Goal: Transaction & Acquisition: Book appointment/travel/reservation

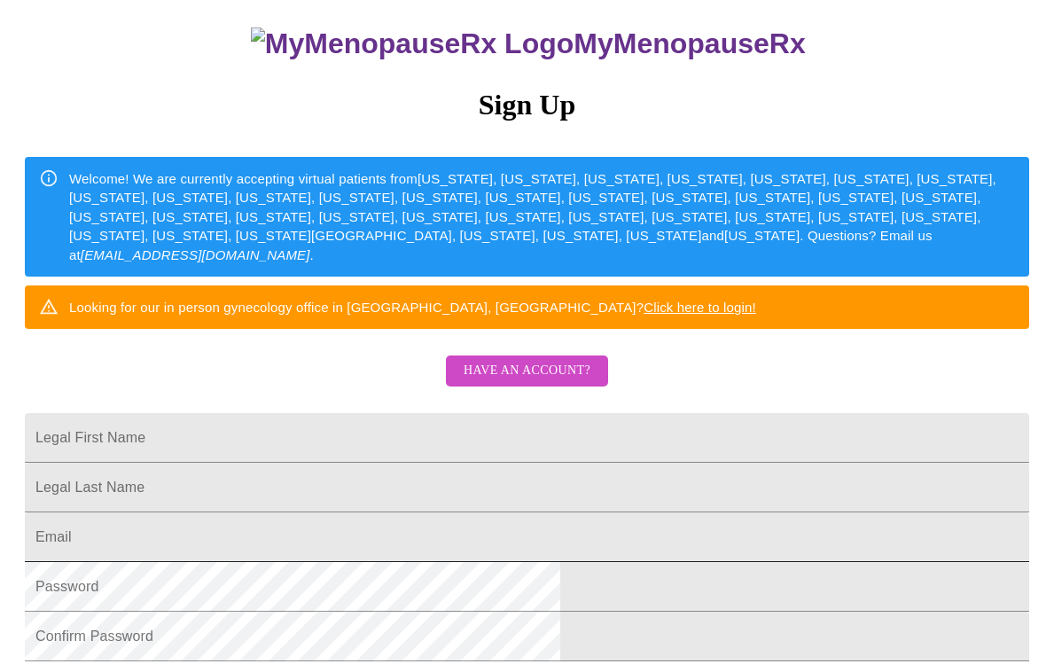
scroll to position [43, 0]
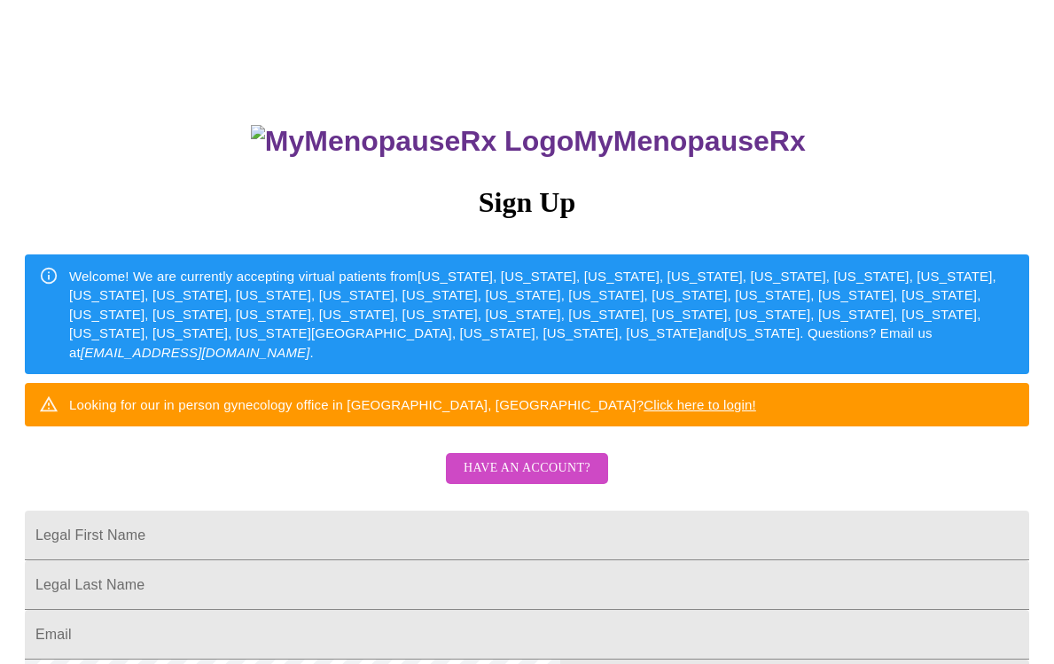
click at [518, 479] on span "Have an account?" at bounding box center [526, 468] width 127 height 22
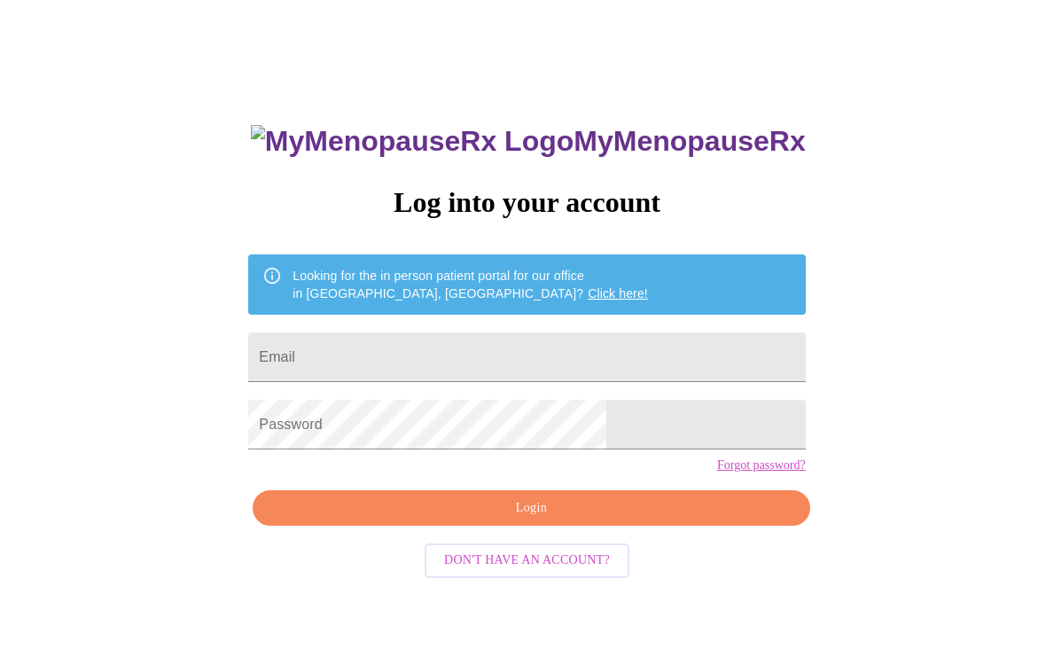
scroll to position [18, 0]
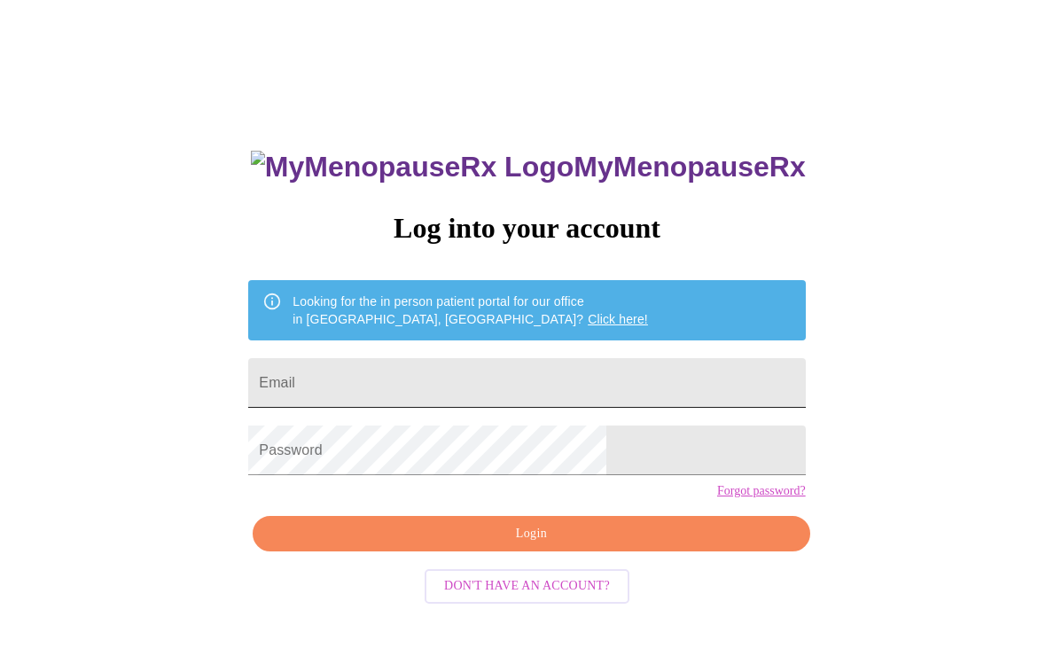
click at [466, 375] on input "Email" at bounding box center [526, 383] width 556 height 50
type input "[EMAIL_ADDRESS][DOMAIN_NAME]"
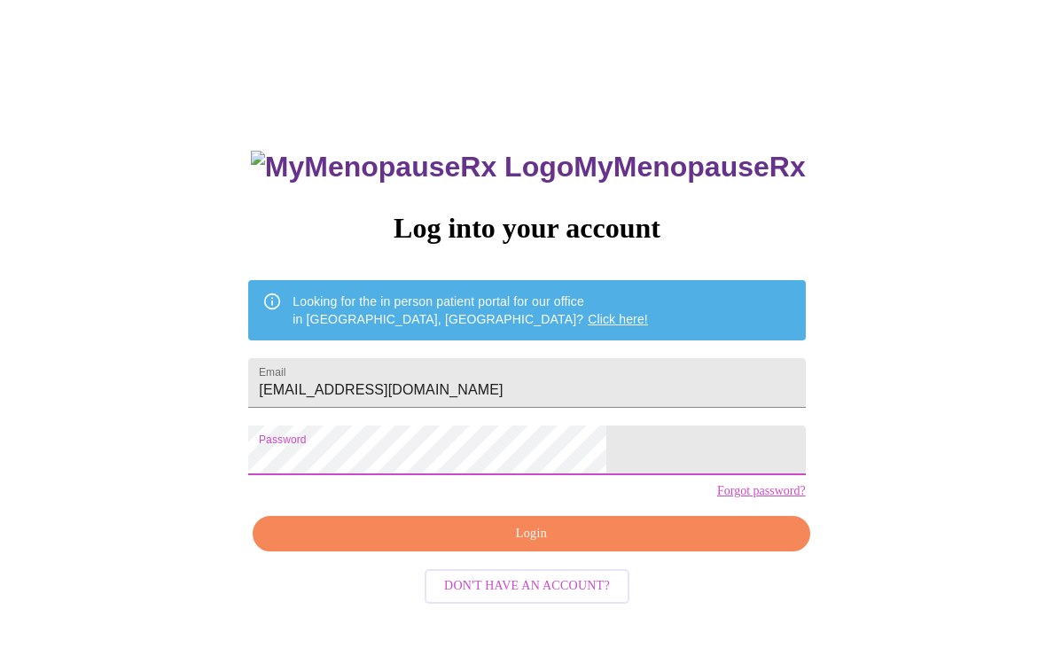
click at [517, 545] on span "Login" at bounding box center [531, 534] width 516 height 22
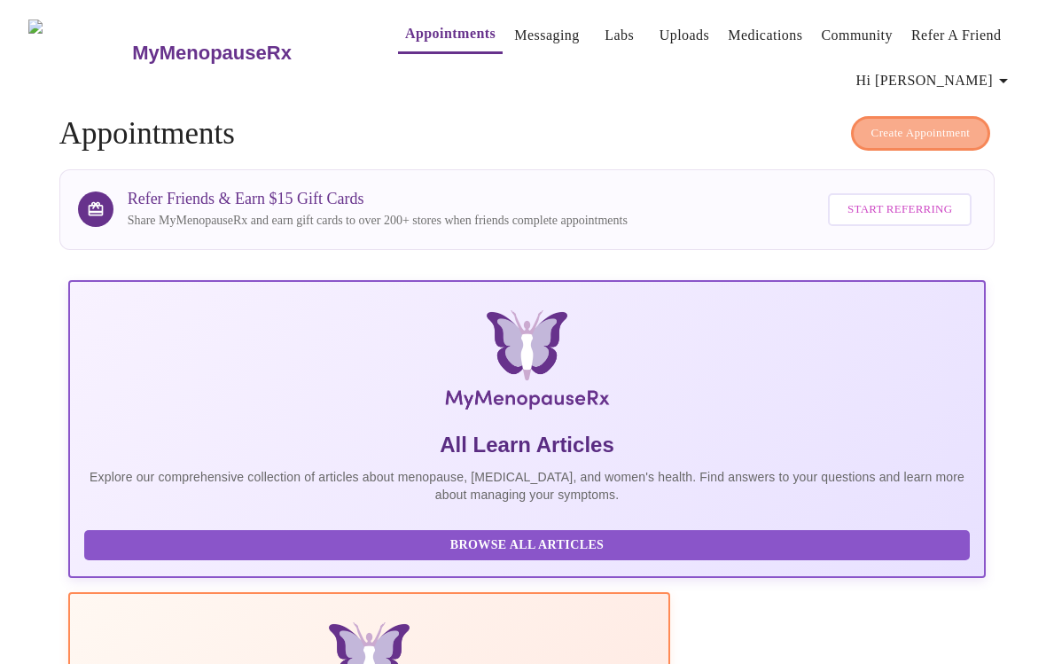
click at [886, 124] on span "Create Appointment" at bounding box center [920, 133] width 99 height 20
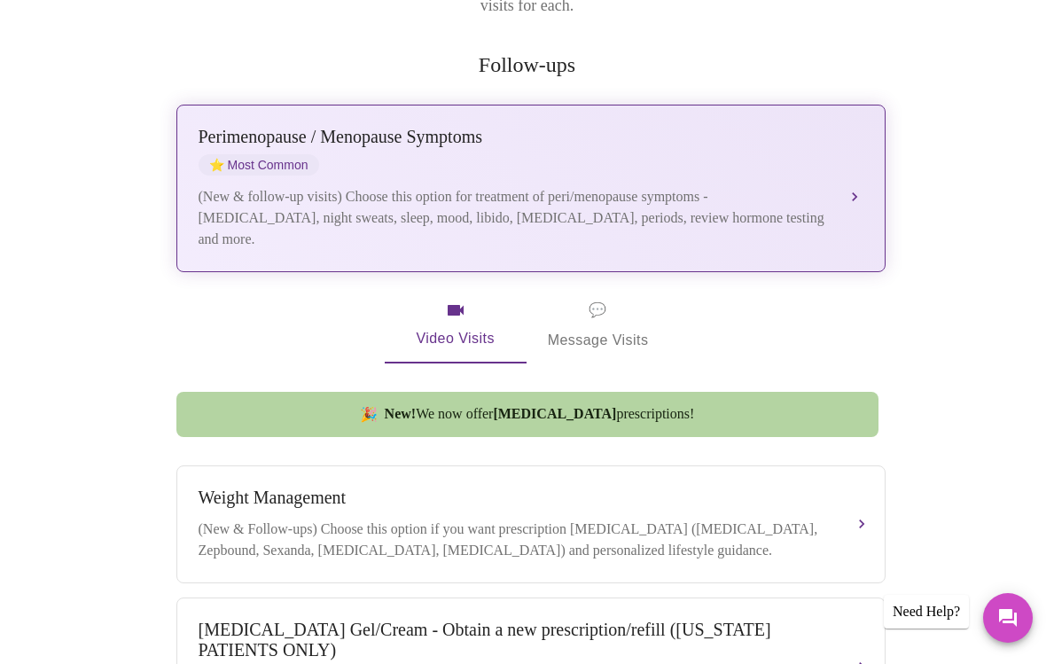
scroll to position [320, 0]
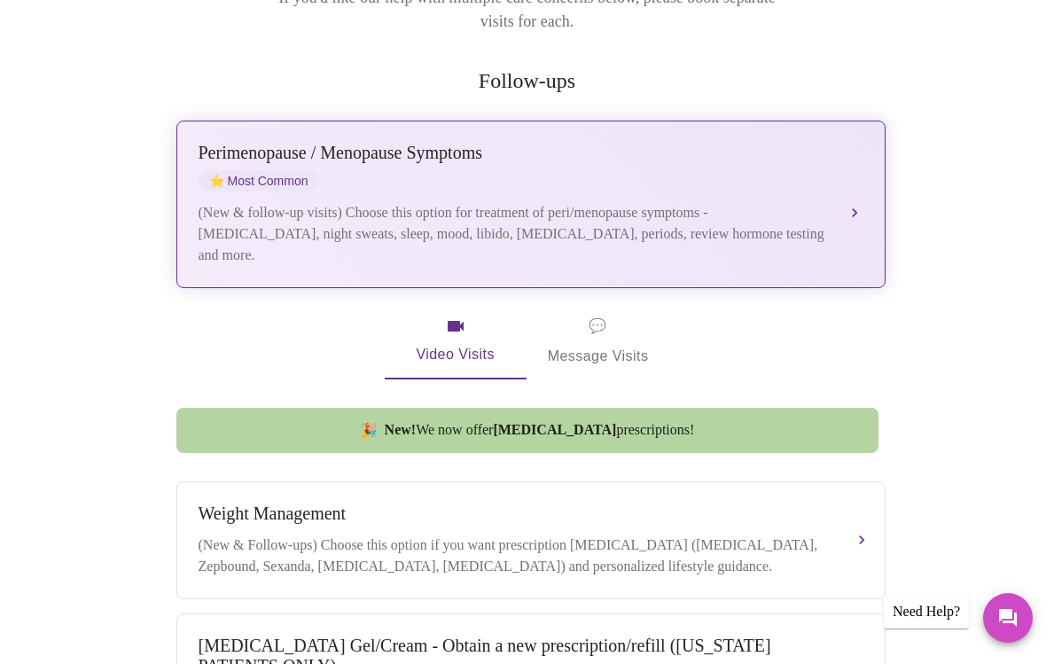
click at [480, 202] on div "(New & follow-up visits) Choose this option for treatment of peri/menopause sym…" at bounding box center [512, 234] width 629 height 64
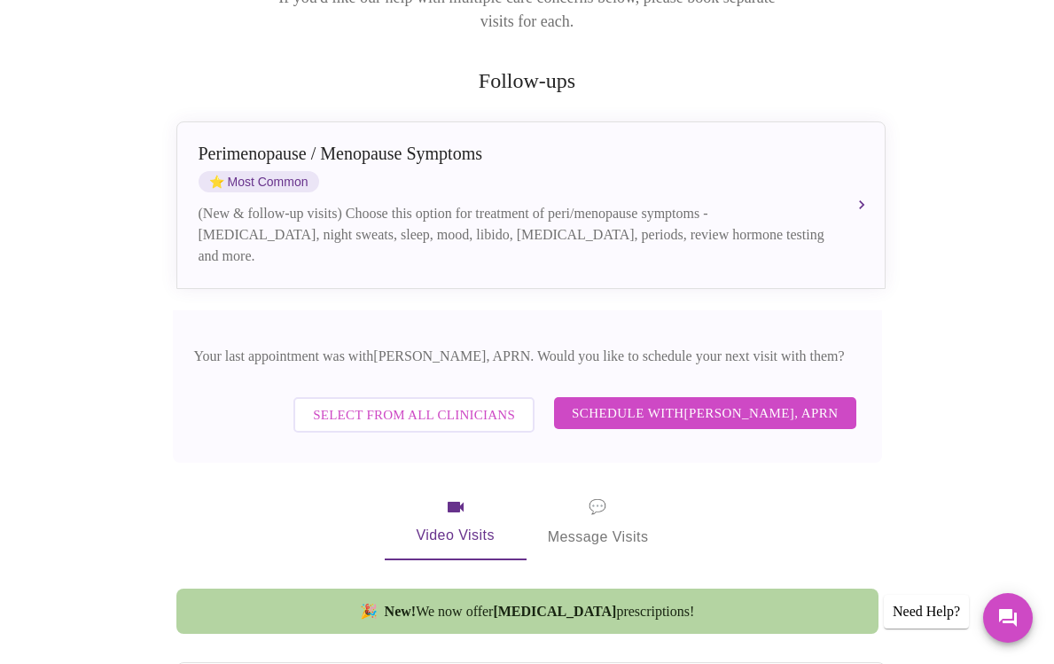
click at [704, 401] on span "Schedule with [PERSON_NAME], APRN" at bounding box center [705, 412] width 267 height 23
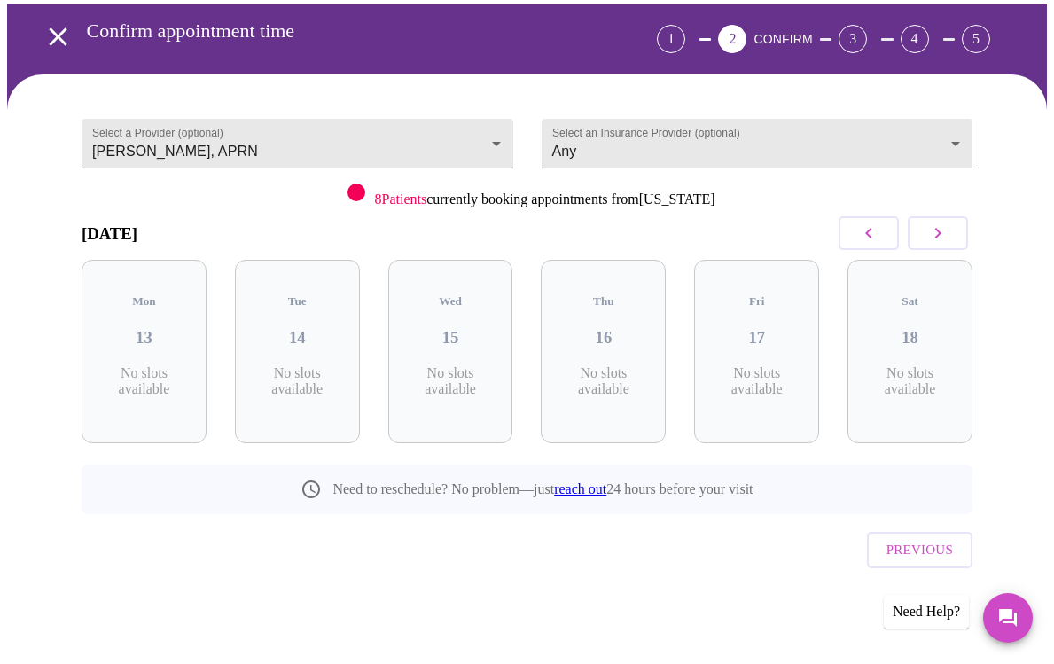
scroll to position [58, 0]
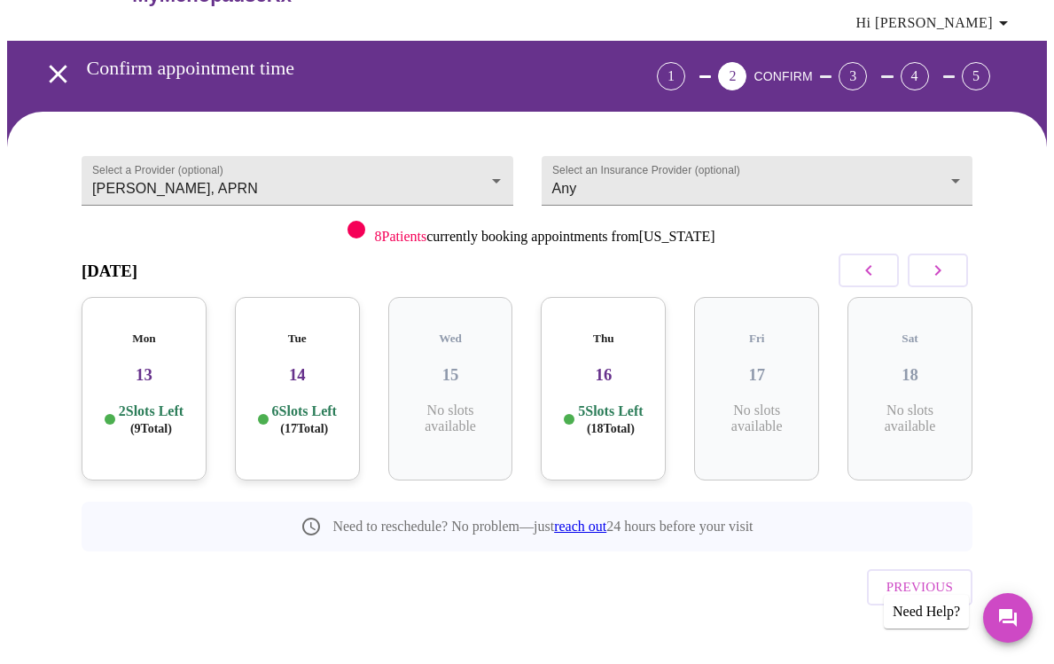
click at [939, 266] on icon "button" at bounding box center [937, 270] width 21 height 21
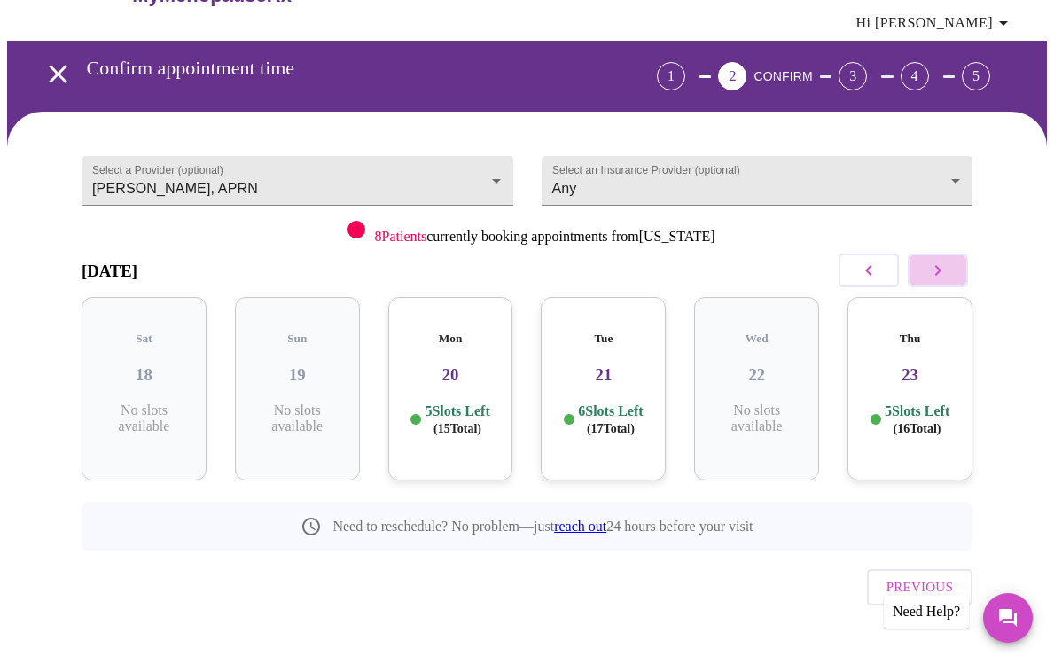
click at [939, 266] on icon "button" at bounding box center [937, 270] width 21 height 21
click at [940, 262] on icon "button" at bounding box center [937, 270] width 21 height 21
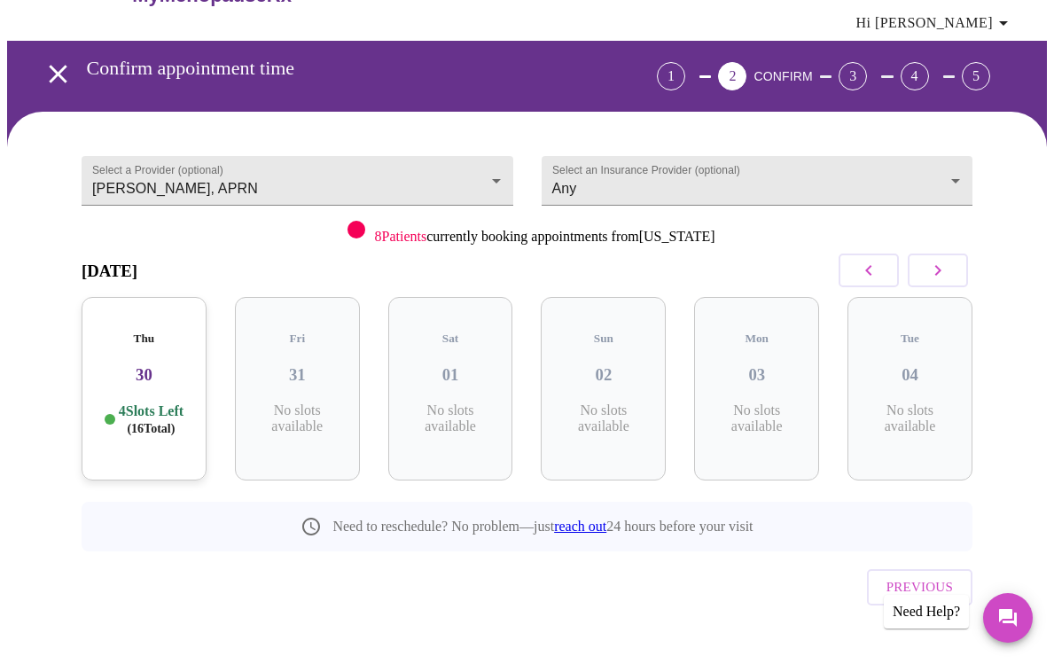
click at [940, 262] on icon "button" at bounding box center [937, 270] width 21 height 21
click at [455, 365] on h3 "13" at bounding box center [450, 374] width 97 height 19
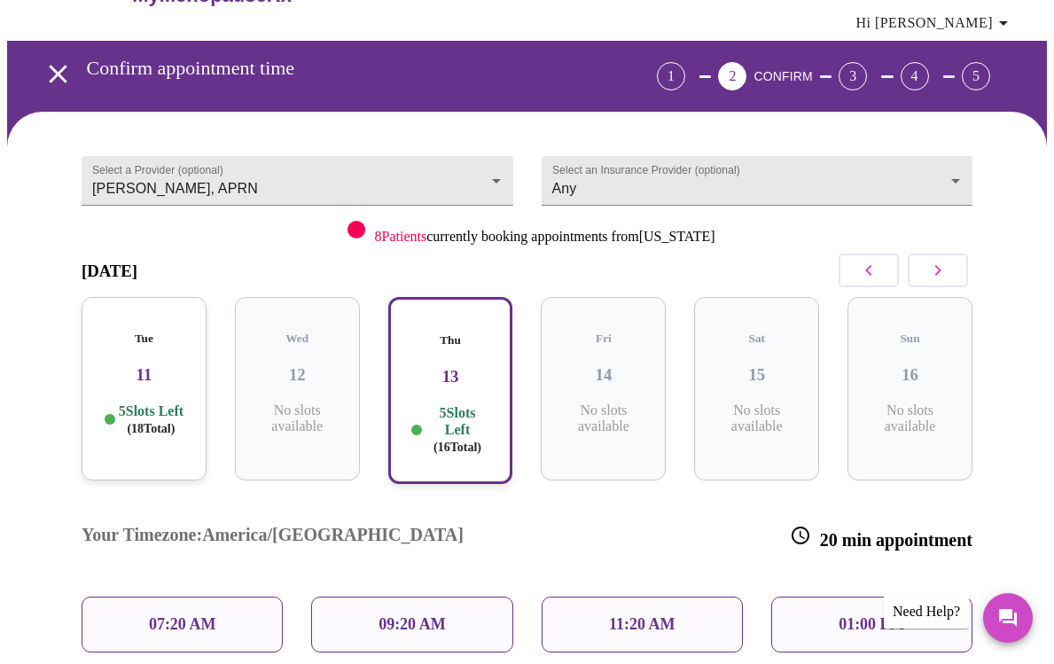
click at [169, 365] on h3 "11" at bounding box center [144, 374] width 97 height 19
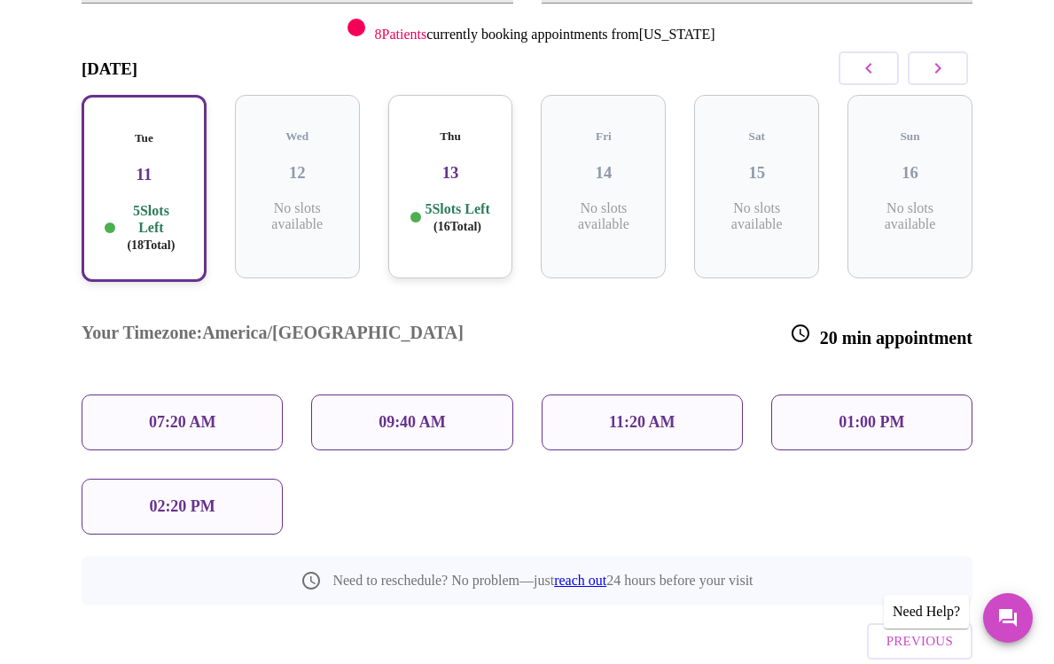
scroll to position [261, 0]
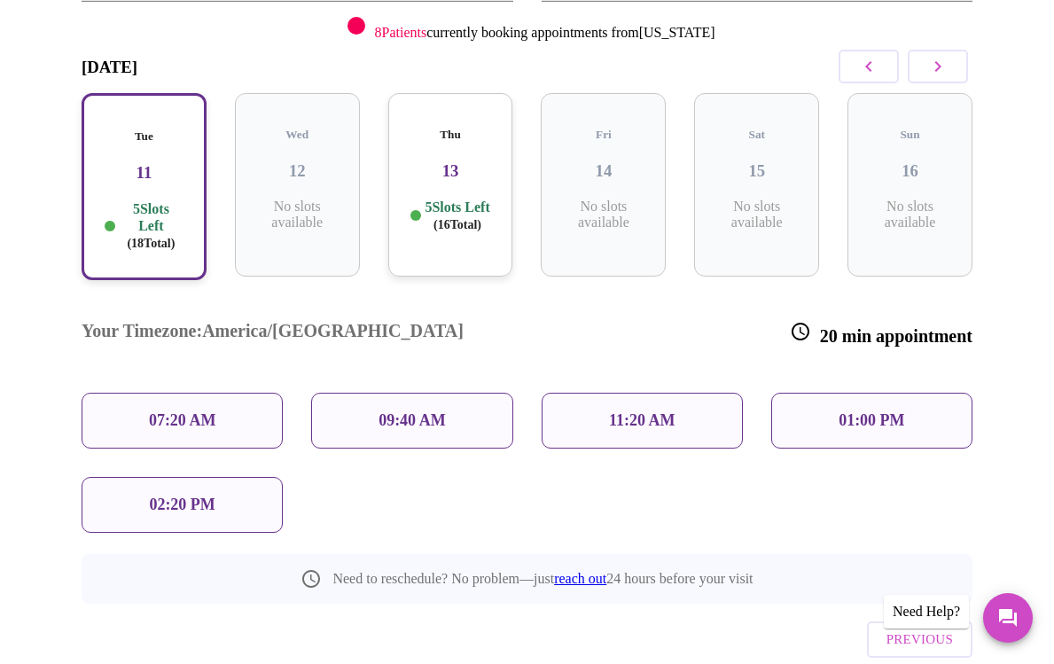
click at [872, 411] on p "01:00 PM" at bounding box center [871, 420] width 66 height 19
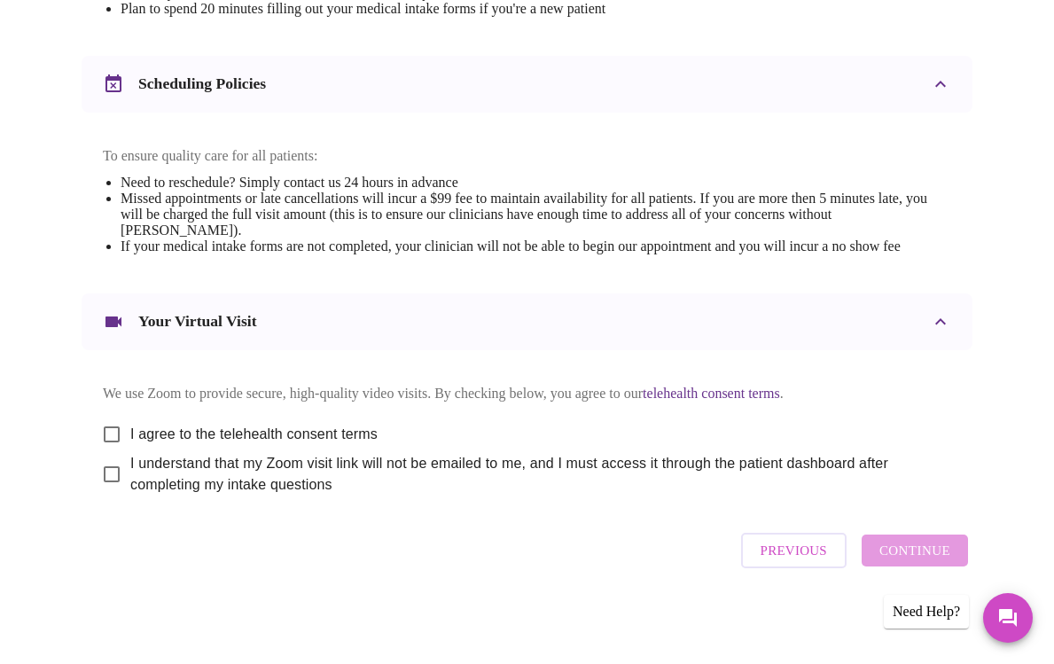
scroll to position [714, 0]
click at [102, 427] on input "I agree to the telehealth consent terms" at bounding box center [111, 434] width 37 height 37
checkbox input "true"
click at [109, 474] on input "I understand that my Zoom visit link will not be emailed to me, and I must acce…" at bounding box center [111, 473] width 37 height 37
checkbox input "true"
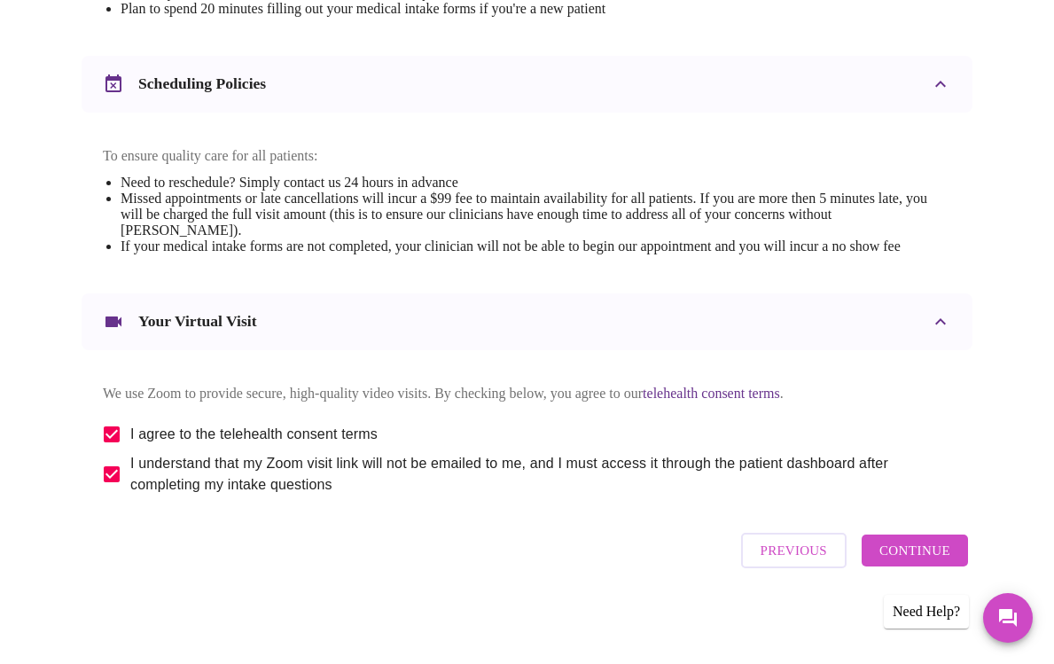
click at [922, 554] on span "Continue" at bounding box center [914, 550] width 71 height 23
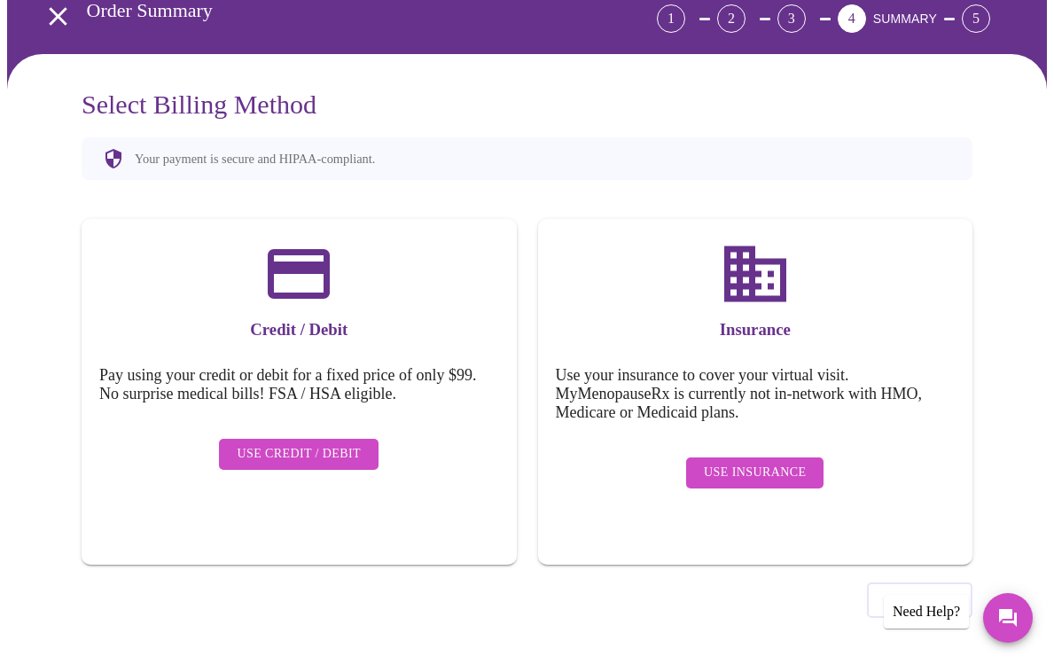
click at [289, 443] on span "Use Credit / Debit" at bounding box center [299, 454] width 124 height 22
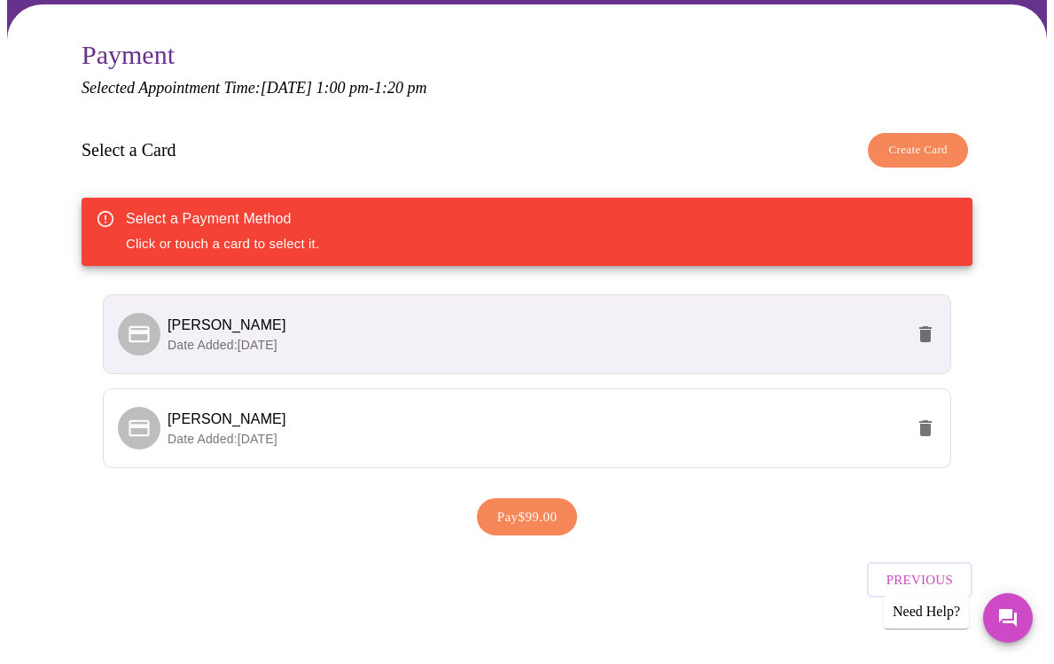
scroll to position [167, 0]
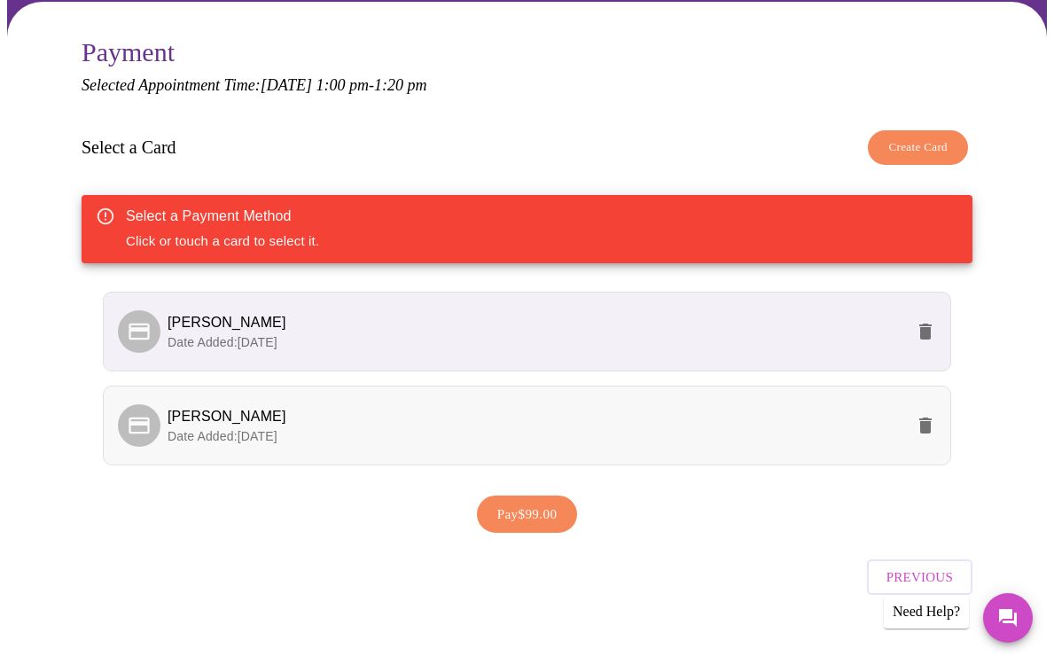
click at [338, 427] on p "Date Added: [DATE]" at bounding box center [535, 436] width 736 height 18
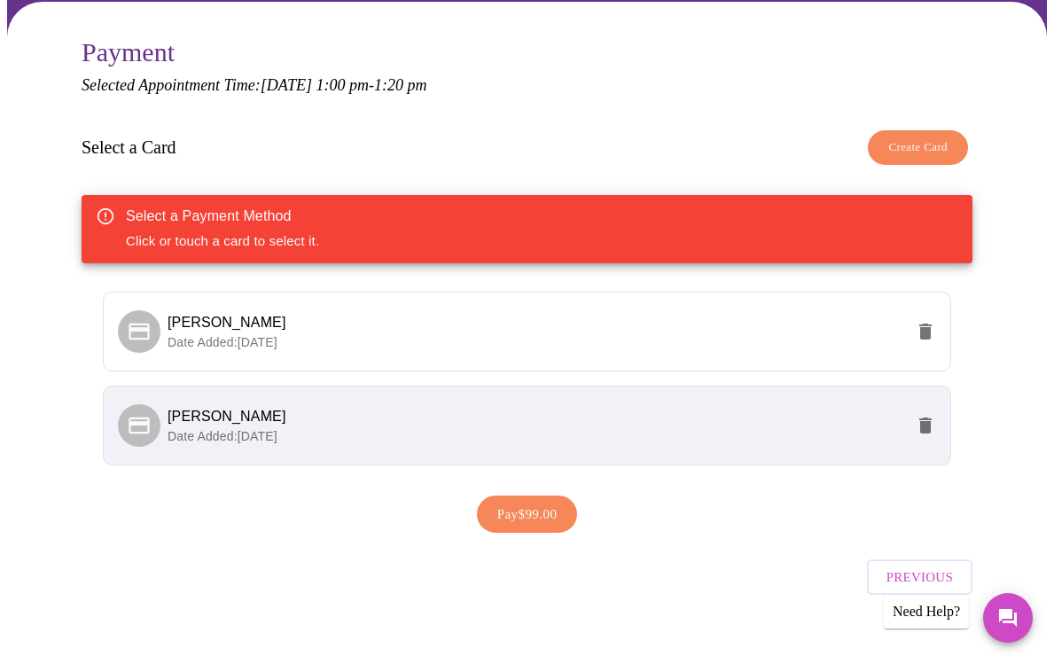
click at [518, 517] on span "Pay $99.00" at bounding box center [527, 513] width 60 height 23
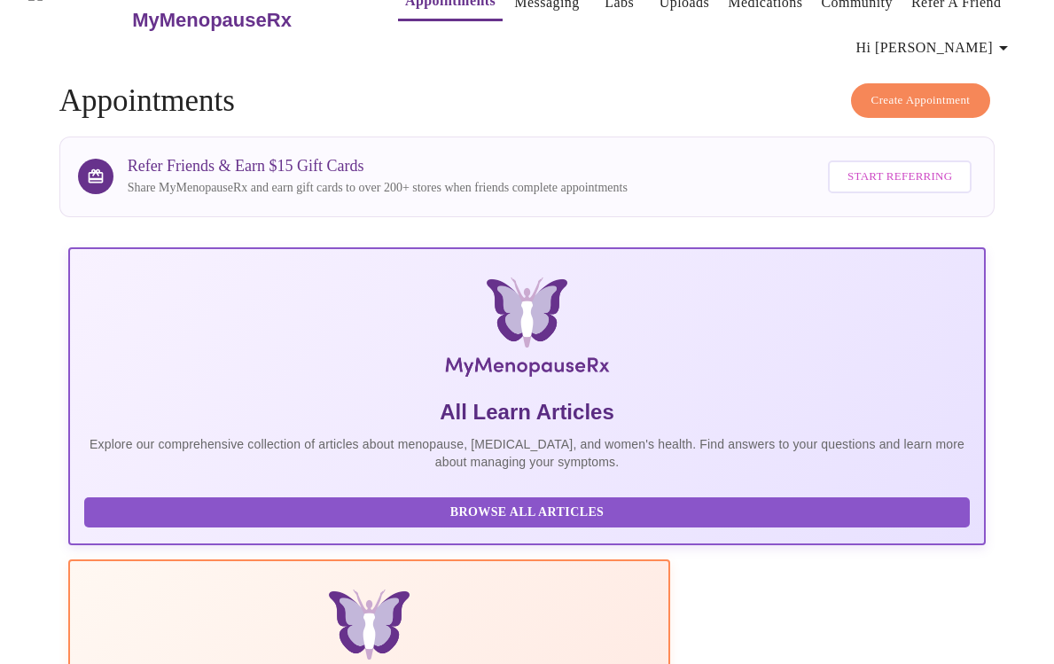
scroll to position [41, 0]
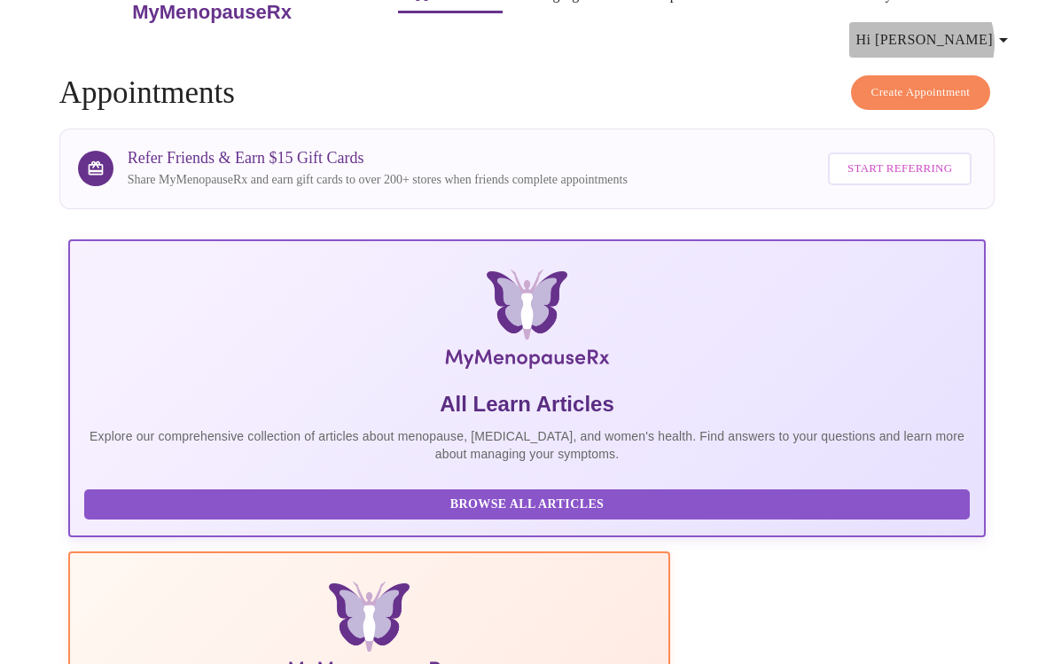
click at [1013, 36] on icon "button" at bounding box center [1002, 39] width 21 height 21
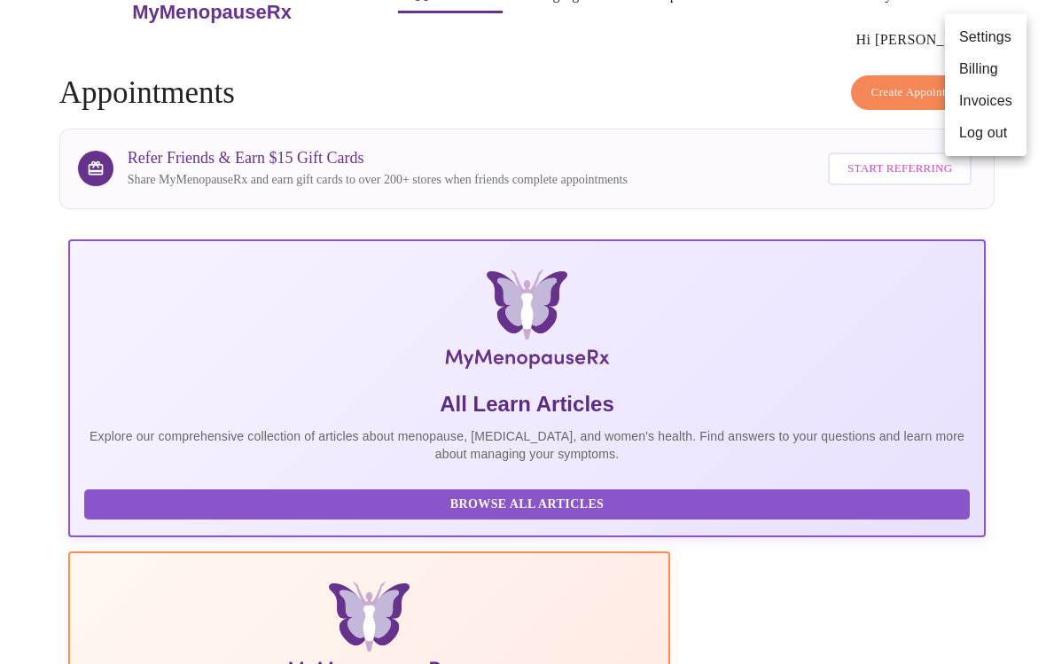
click at [989, 137] on li "Log out" at bounding box center [986, 133] width 82 height 32
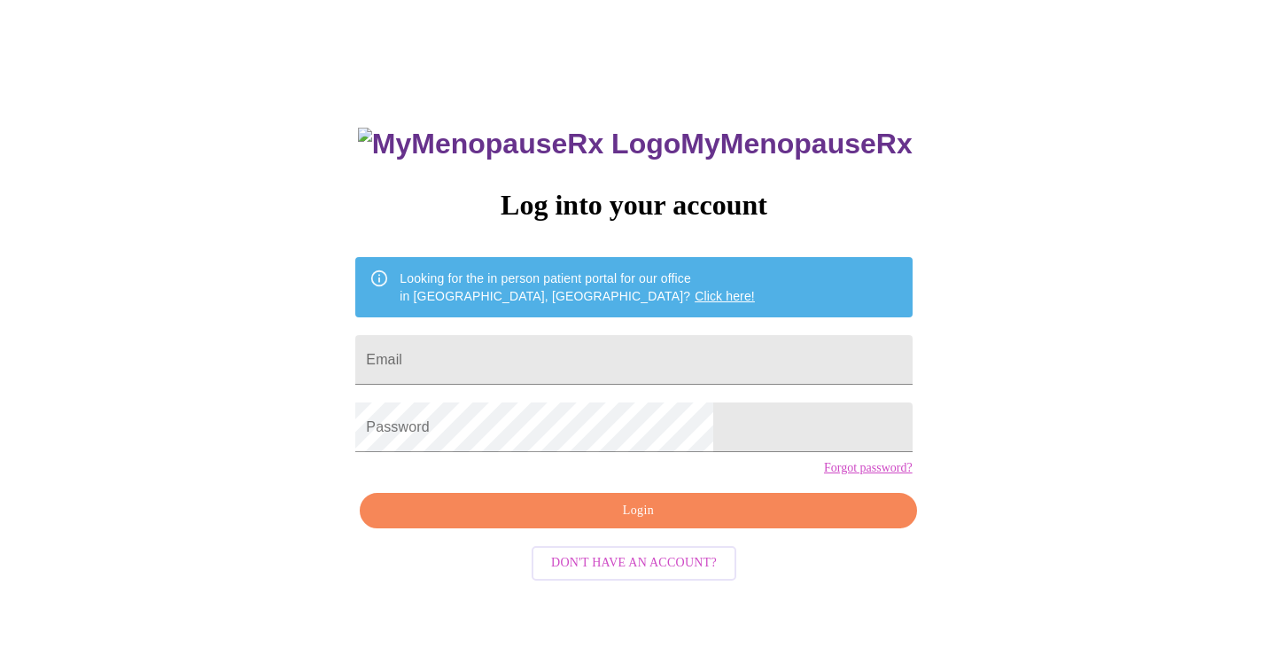
scroll to position [18, 0]
